Goal: Register for event/course

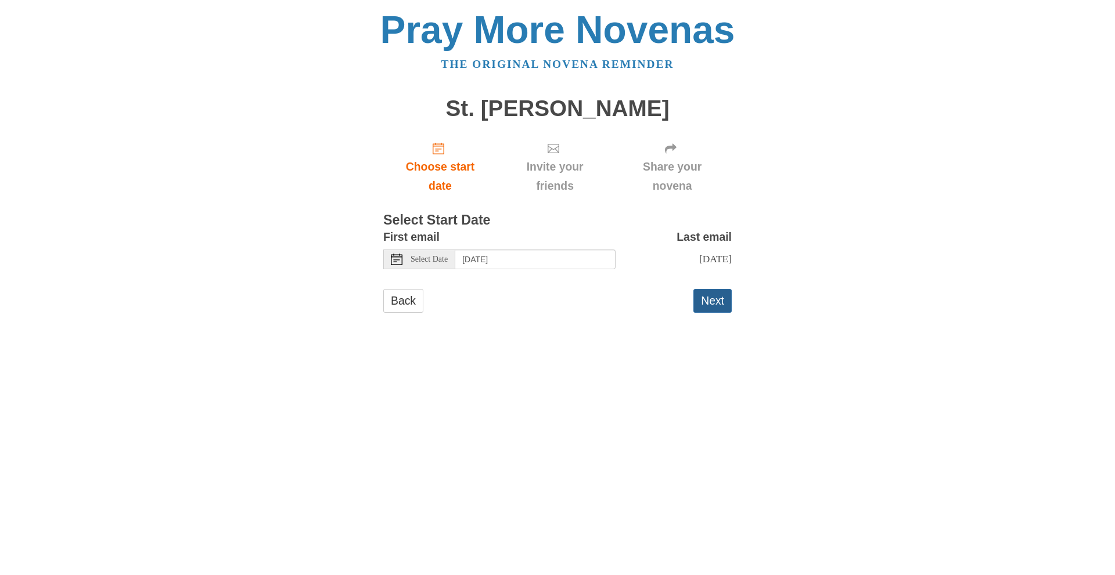
click at [708, 311] on button "Next" at bounding box center [712, 301] width 38 height 24
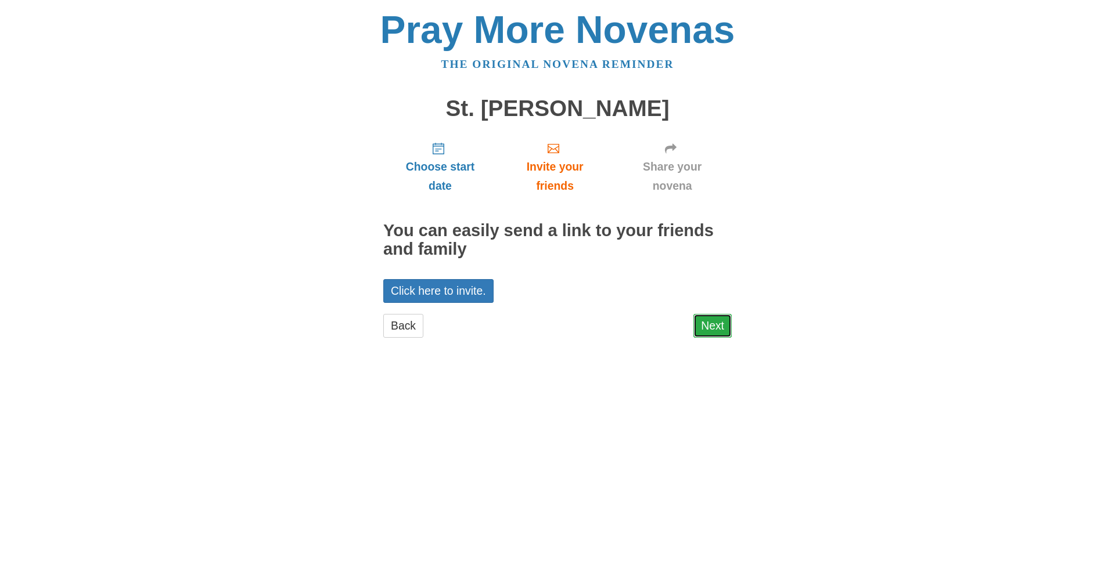
click at [725, 326] on link "Next" at bounding box center [712, 326] width 38 height 24
